Goal: Information Seeking & Learning: Find specific page/section

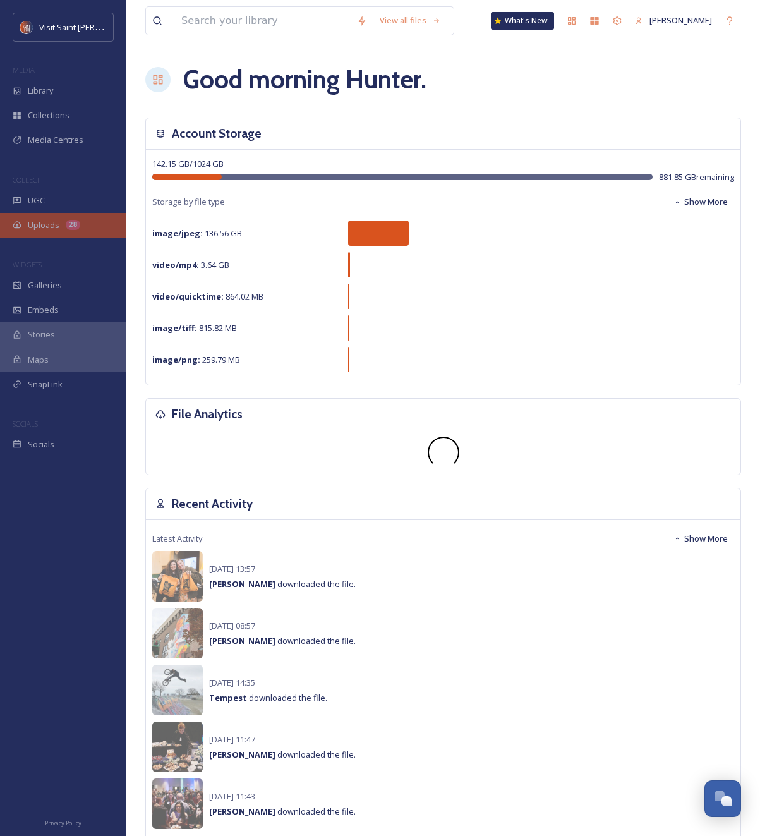
scroll to position [2153, 0]
click at [49, 233] on div "Uploads 28" at bounding box center [63, 225] width 126 height 25
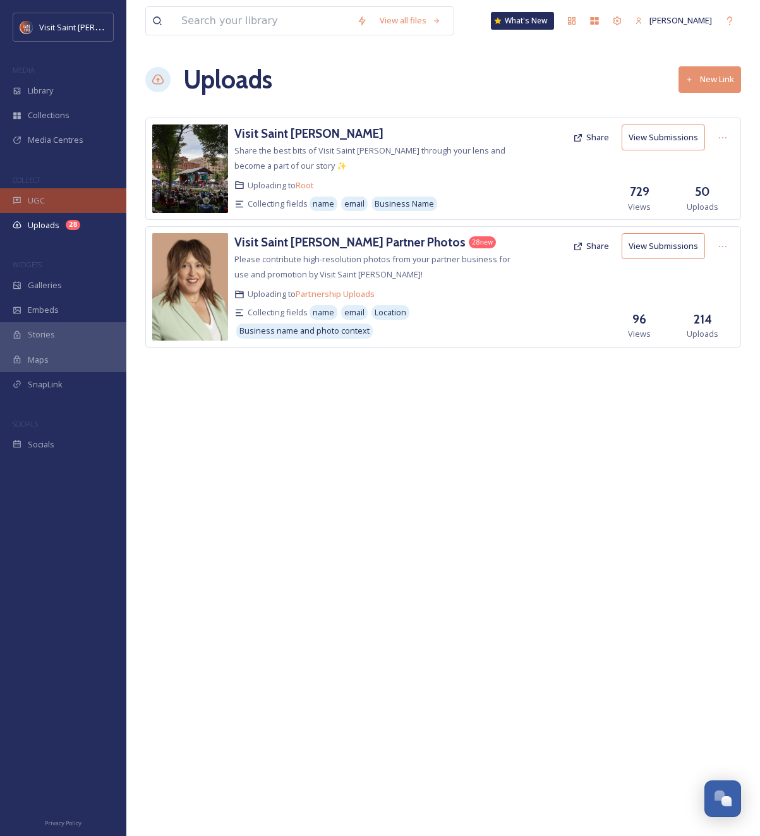
click at [39, 209] on div "UGC" at bounding box center [63, 200] width 126 height 25
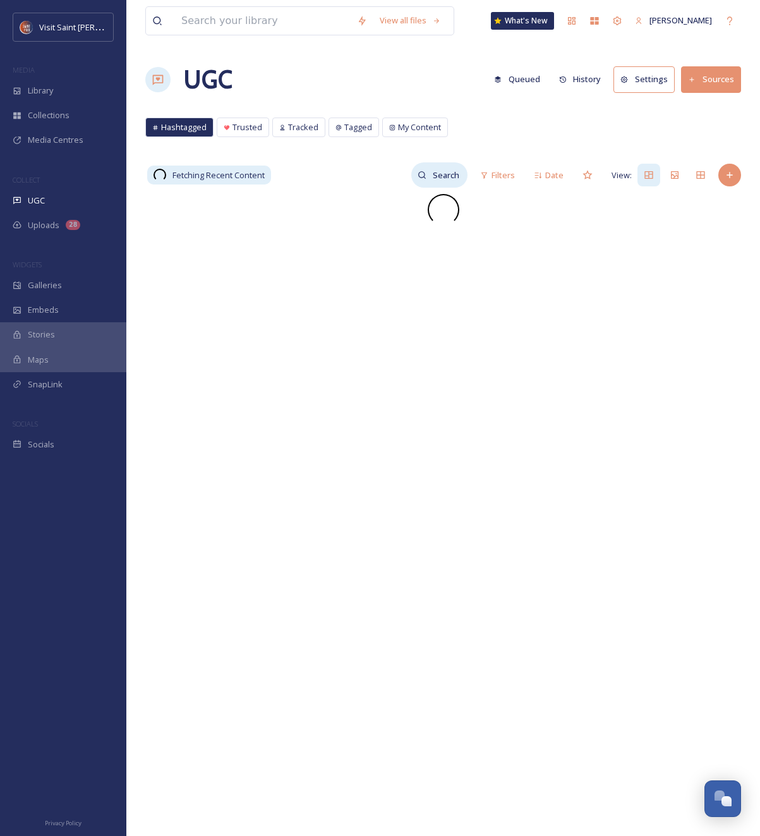
click at [442, 176] on input at bounding box center [447, 174] width 41 height 25
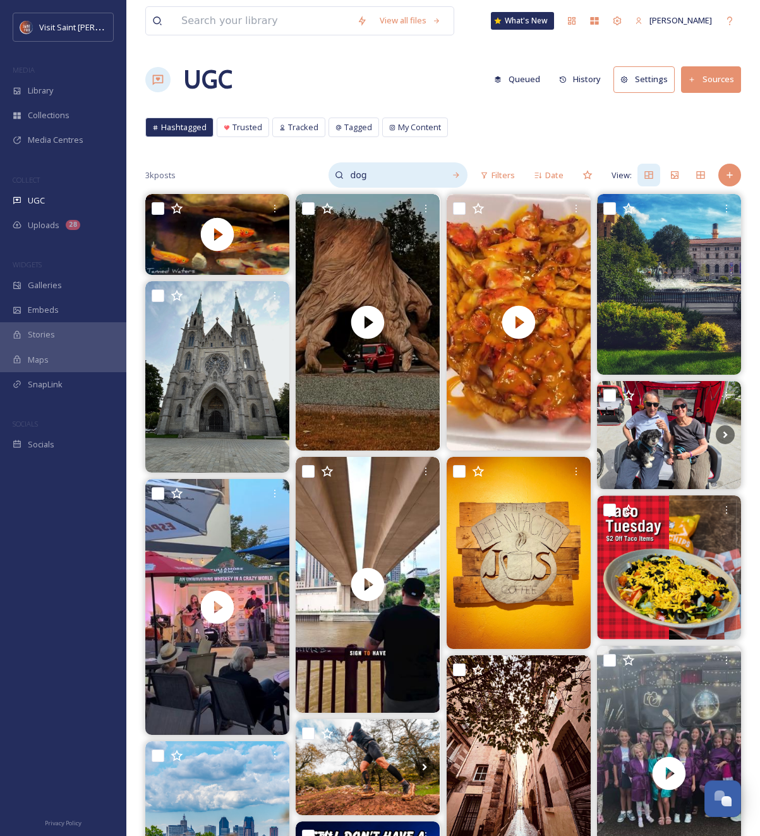
type input "dog"
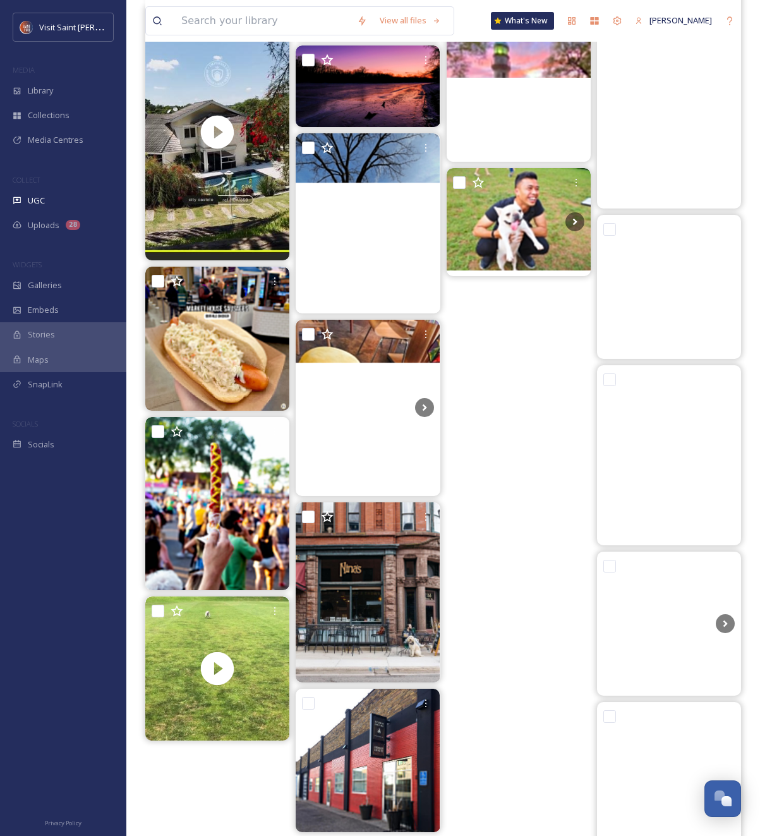
scroll to position [5583, 0]
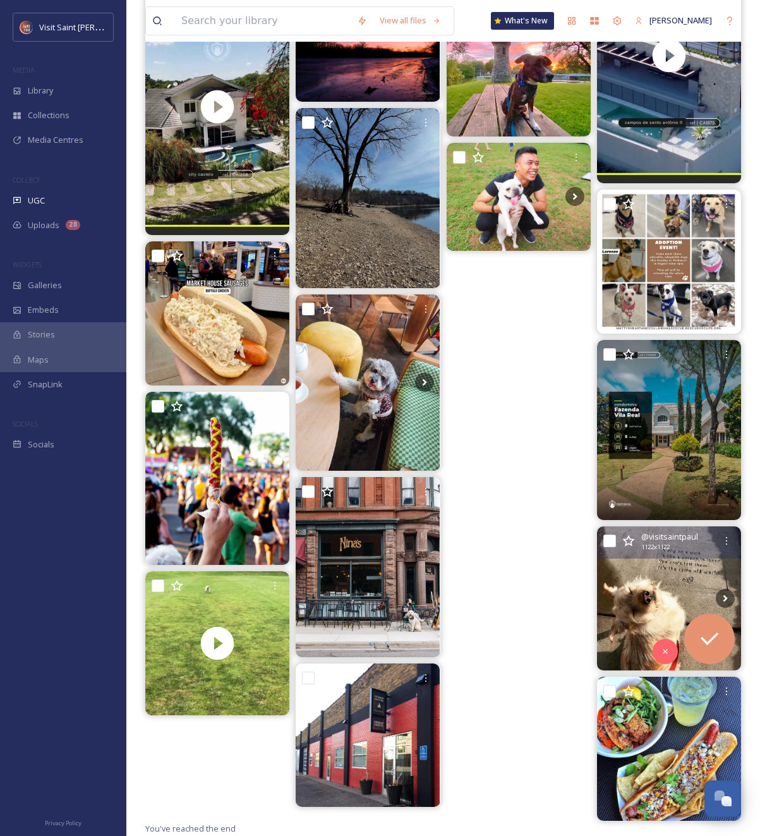
click at [669, 593] on img at bounding box center [669, 598] width 144 height 144
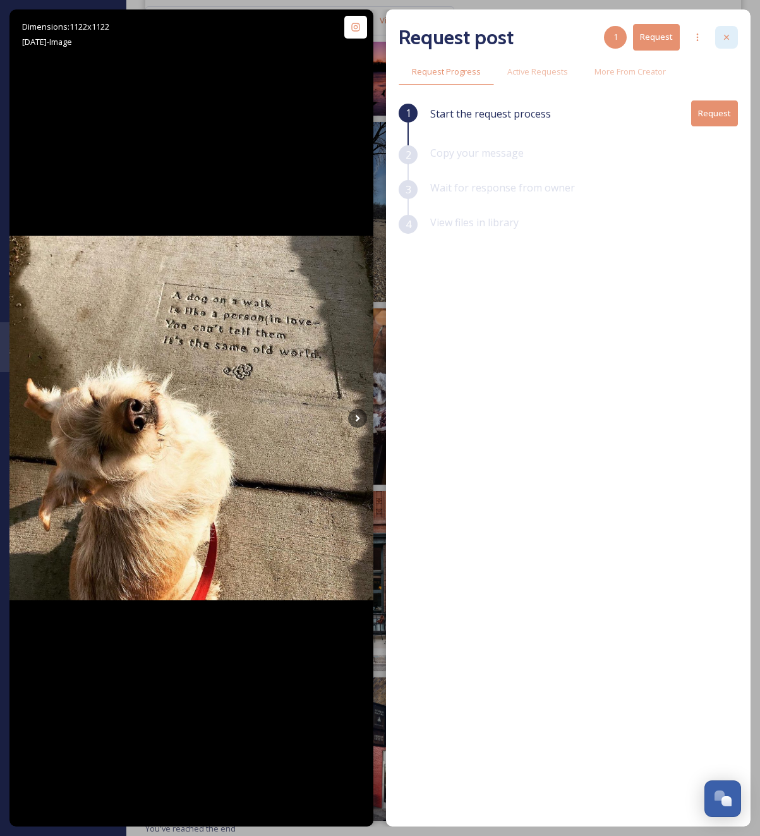
click at [722, 33] on icon at bounding box center [727, 37] width 10 height 10
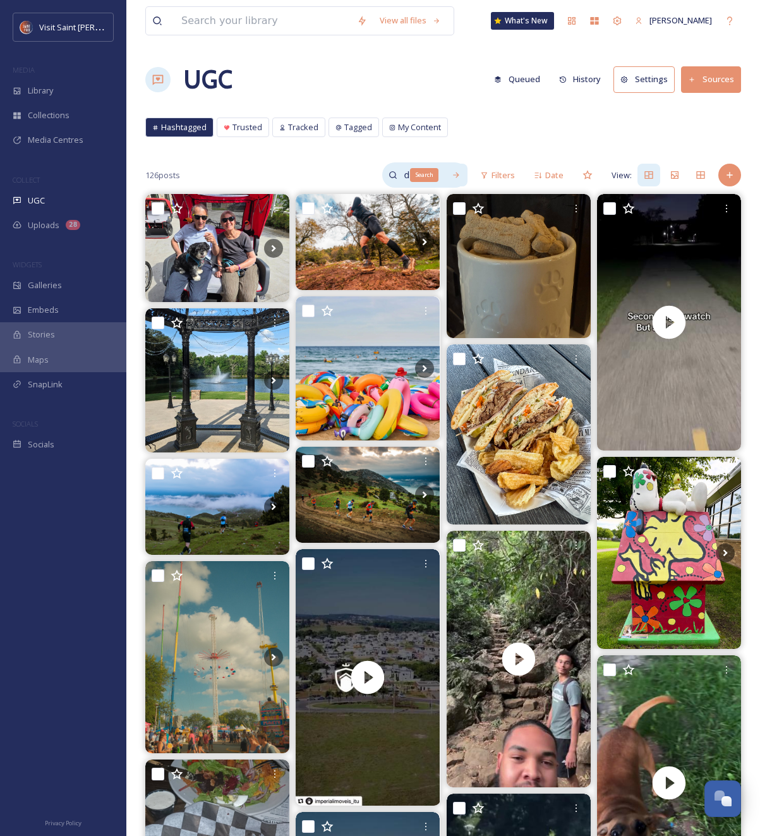
click at [430, 177] on div "Search" at bounding box center [424, 175] width 28 height 14
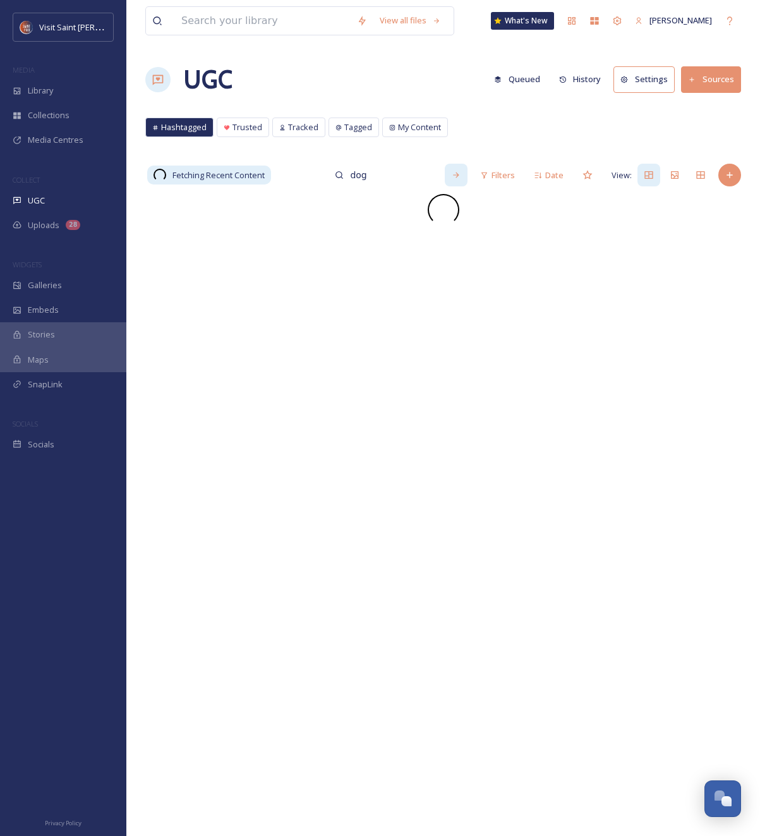
drag, startPoint x: 388, startPoint y: 174, endPoint x: 329, endPoint y: 168, distance: 59.7
click at [329, 168] on div "Fetching Recent Content dog Filters Date View:" at bounding box center [443, 174] width 596 height 25
click at [430, 97] on div "UGC Queued History Settings Sources" at bounding box center [443, 80] width 596 height 38
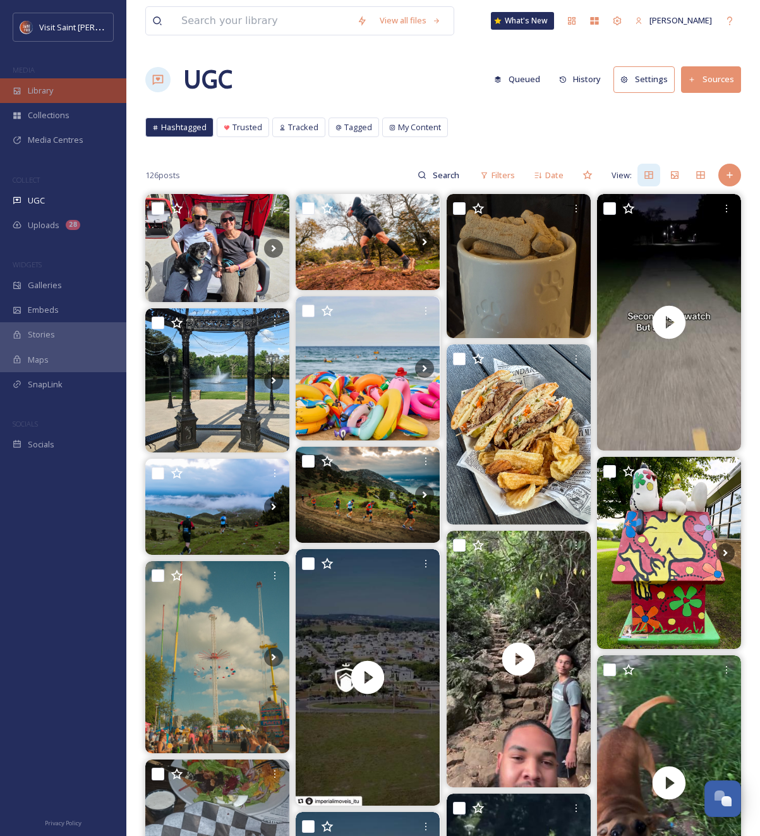
click at [48, 92] on span "Library" at bounding box center [40, 91] width 25 height 12
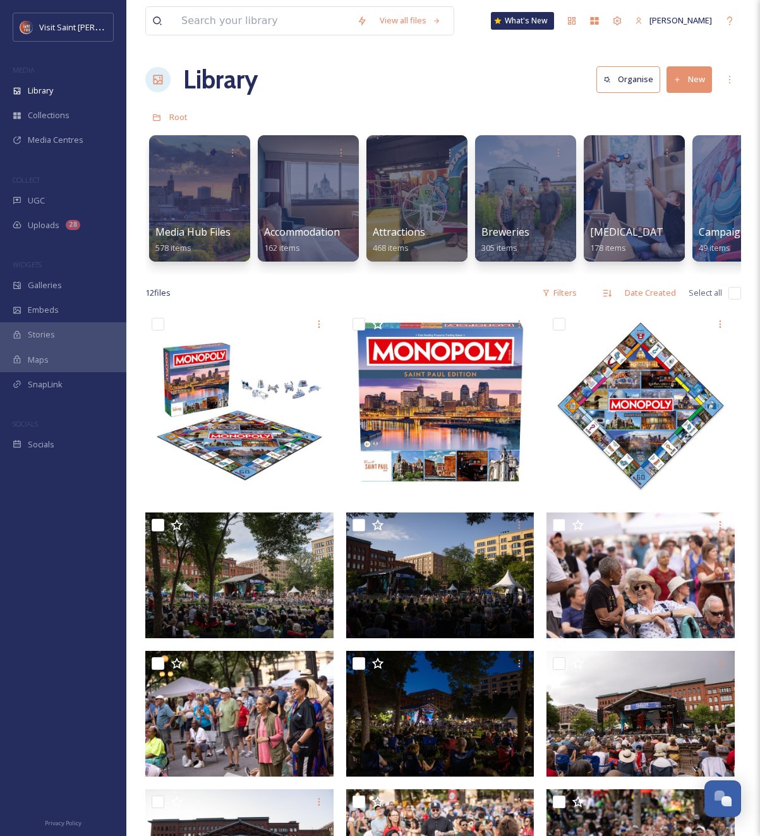
click at [383, 76] on div "Library Organise New" at bounding box center [443, 80] width 596 height 38
